Goal: Task Accomplishment & Management: Manage account settings

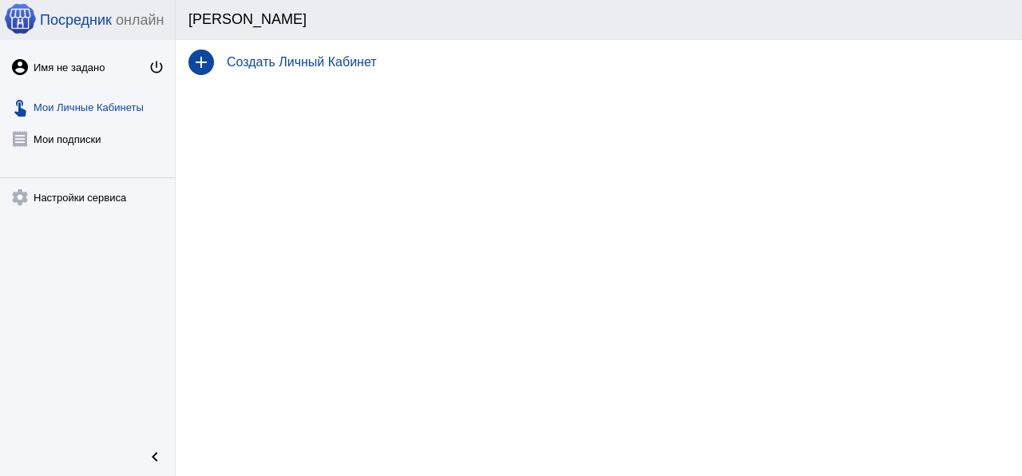
click at [220, 65] on div "Создать Личный Кабинет" at bounding box center [611, 62] width 795 height 14
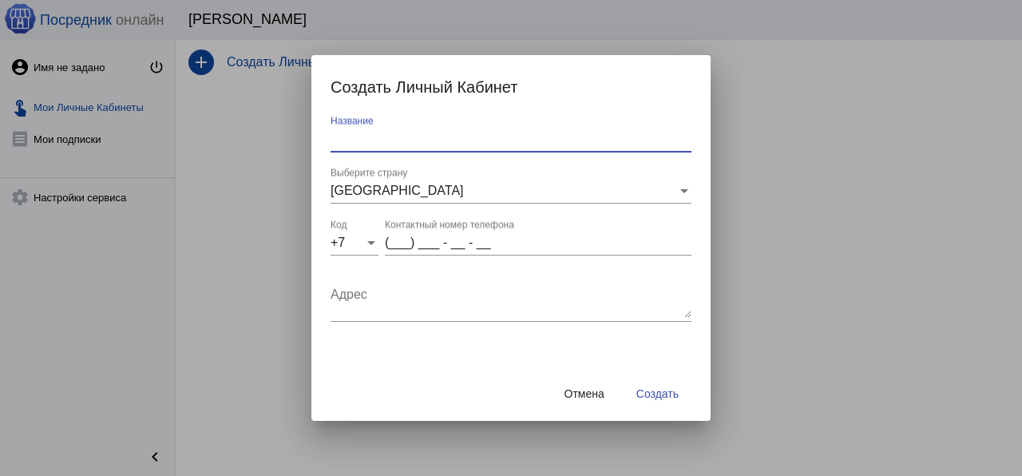
click at [364, 140] on input "Название" at bounding box center [510, 139] width 361 height 14
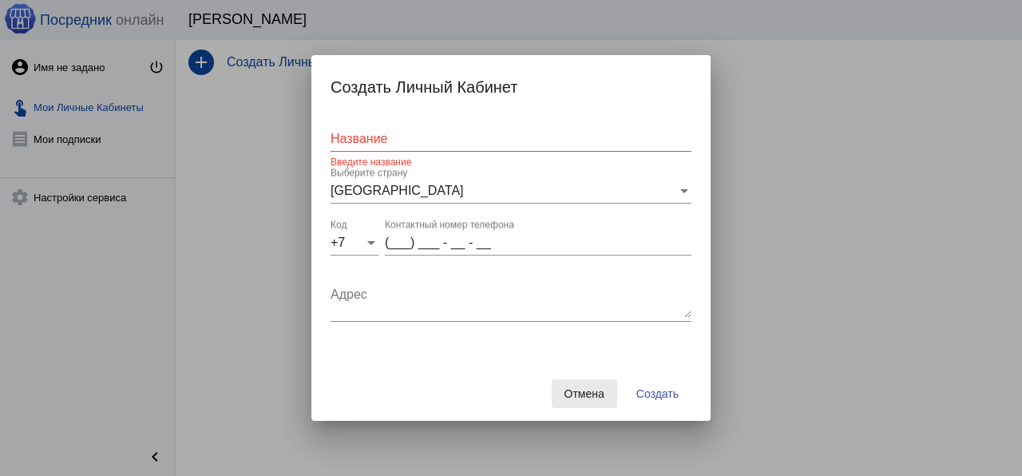
click at [604, 399] on button "Отмена" at bounding box center [583, 393] width 65 height 29
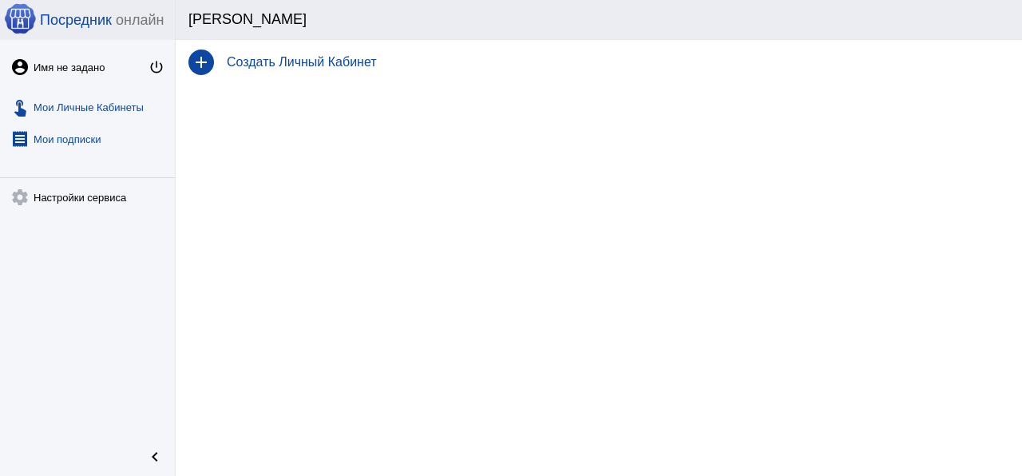
click at [52, 130] on link "receipt Мои подписки" at bounding box center [87, 136] width 175 height 32
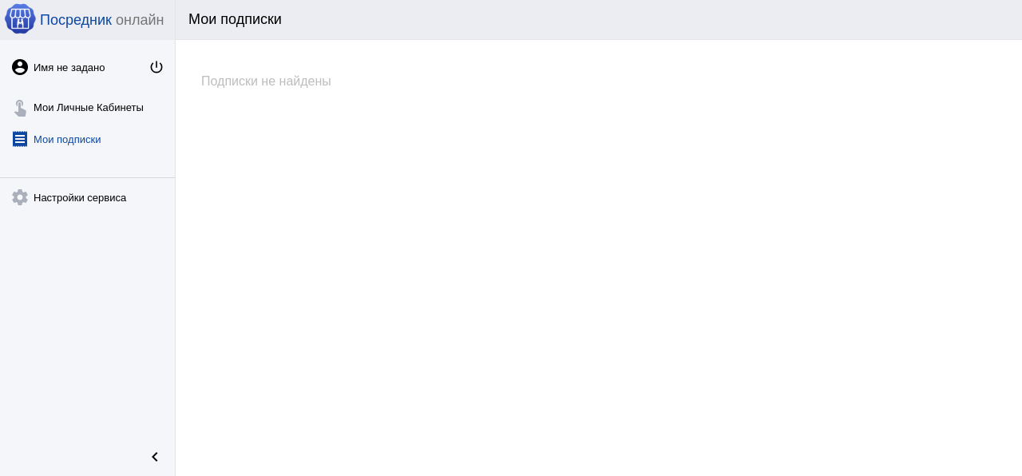
click at [63, 137] on link "receipt [PERSON_NAME] подписки" at bounding box center [87, 136] width 175 height 32
click at [109, 194] on link "settings Настройки сервиса" at bounding box center [87, 194] width 175 height 32
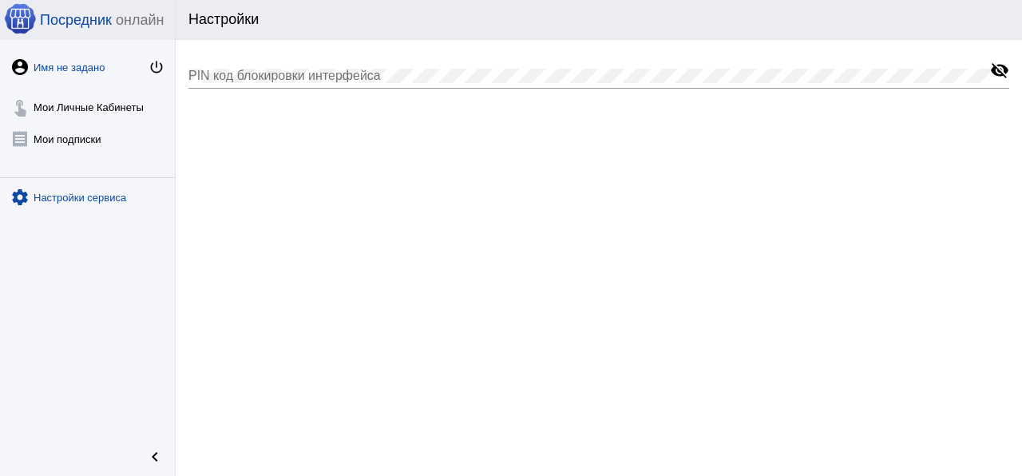
click at [83, 65] on div "Имя не задано" at bounding box center [91, 67] width 115 height 12
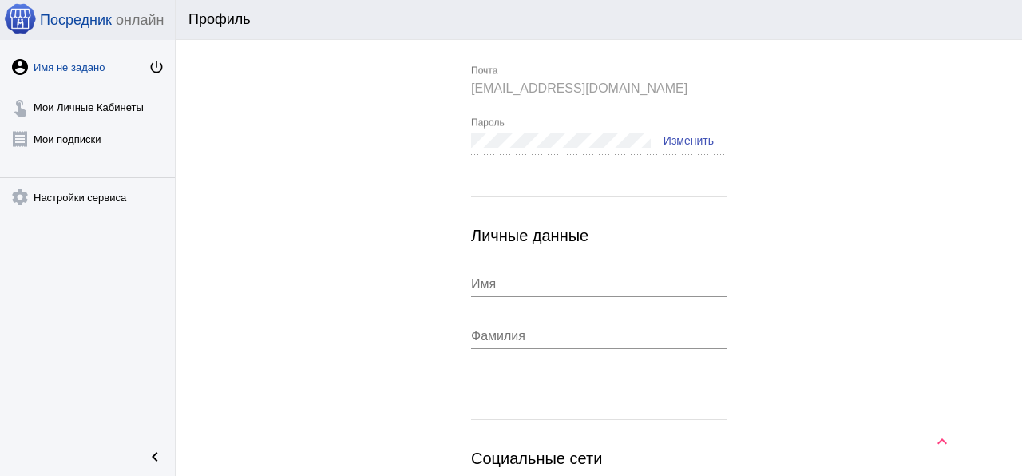
scroll to position [238, 0]
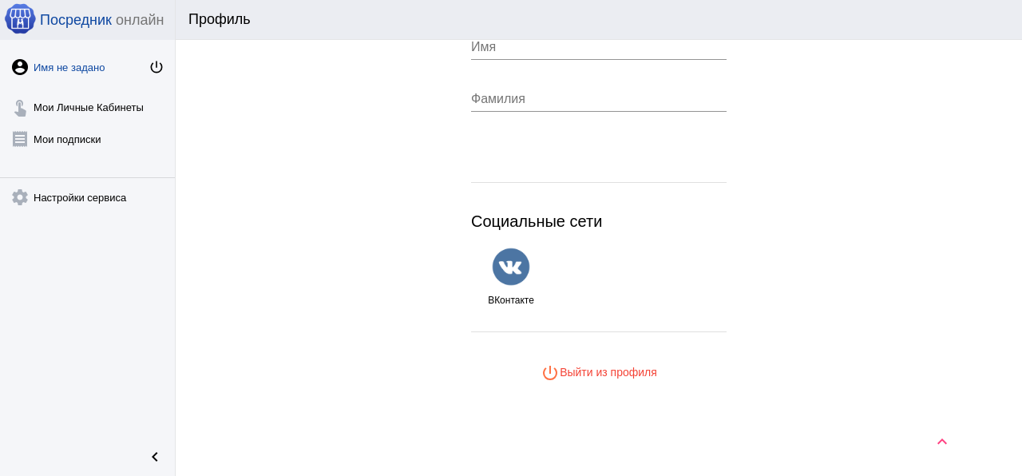
click at [583, 378] on button "power_settings_new Выйти из профиля" at bounding box center [598, 372] width 255 height 29
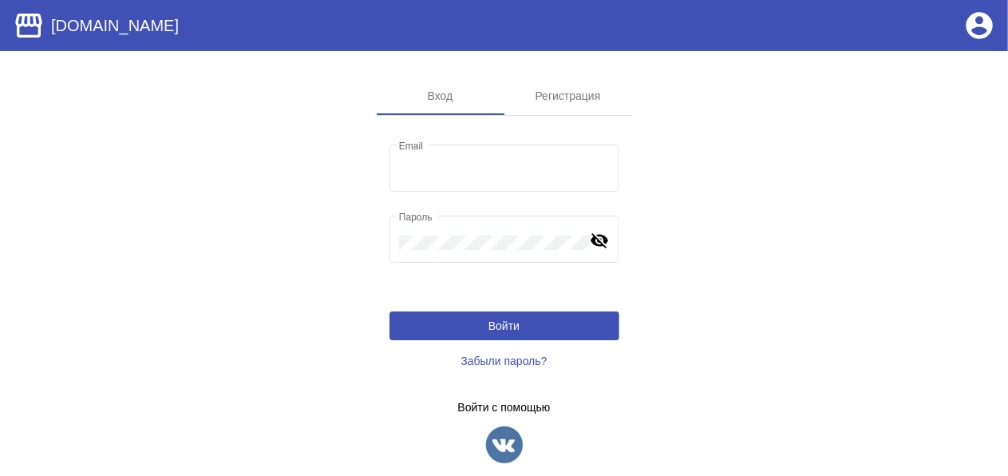
type input "sgullish@bk.ru"
click at [512, 334] on button "Войти" at bounding box center [504, 325] width 230 height 29
